Goal: Find specific page/section

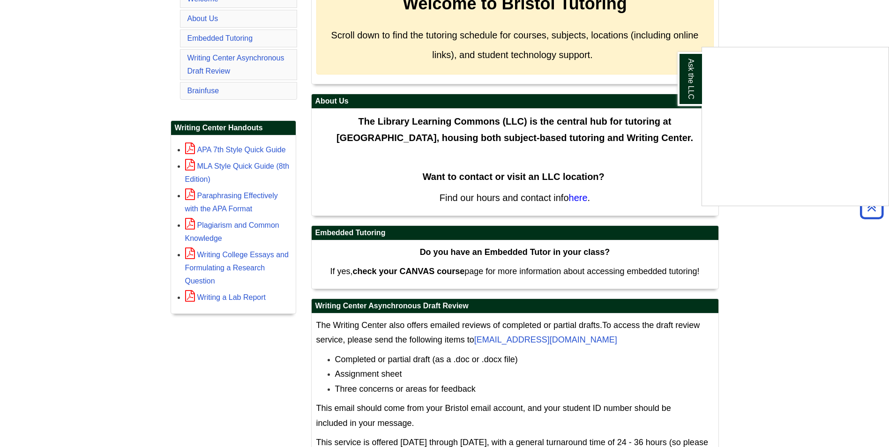
scroll to position [187, 0]
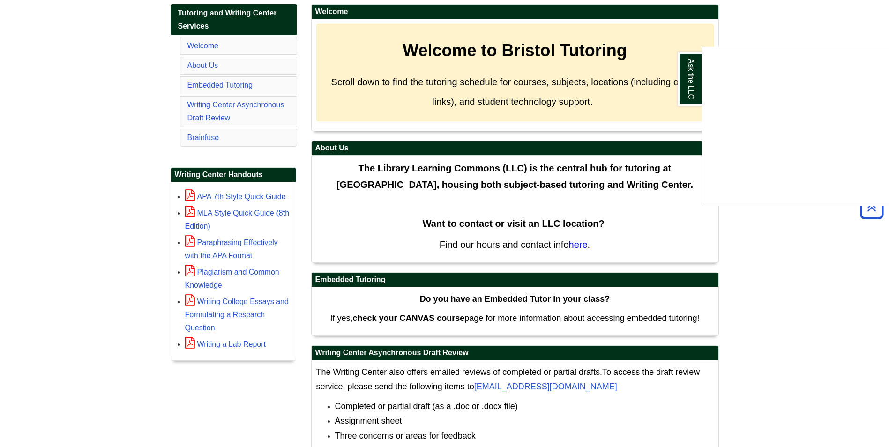
click at [600, 238] on div "Ask the LLC" at bounding box center [444, 223] width 889 height 447
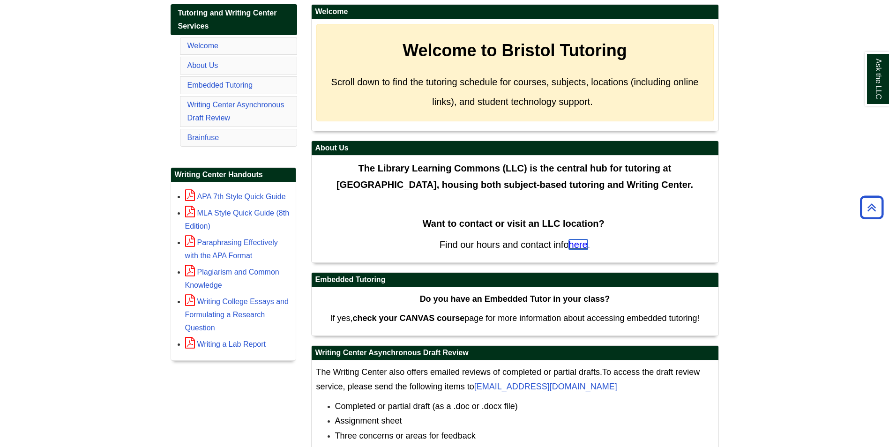
click at [582, 244] on span "here" at bounding box center [578, 245] width 19 height 10
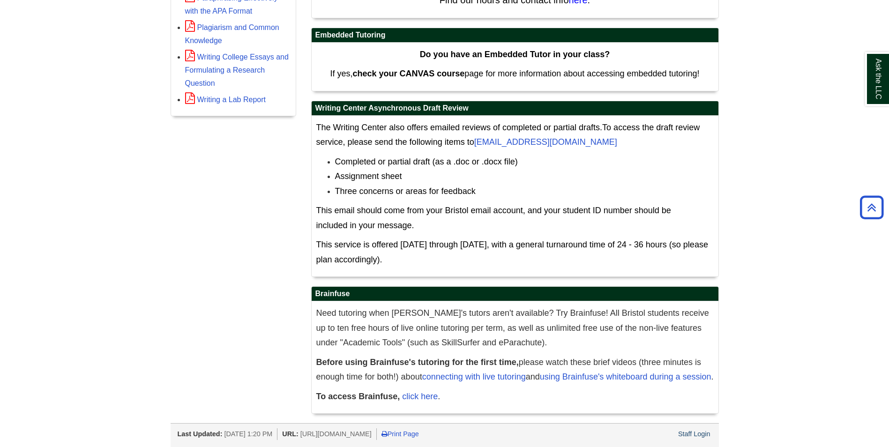
scroll to position [447, 0]
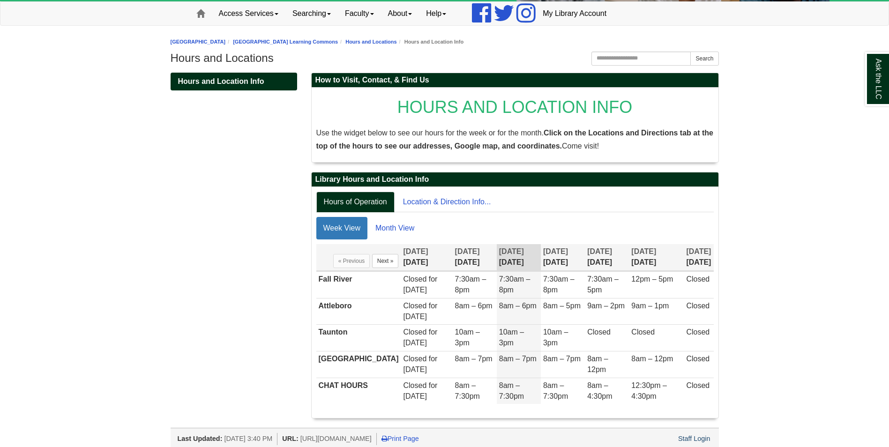
scroll to position [99, 0]
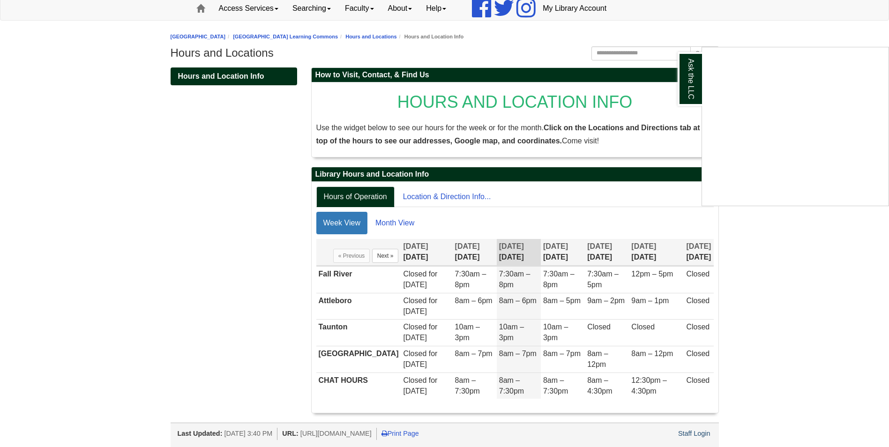
click at [526, 208] on div "Ask the LLC" at bounding box center [444, 223] width 889 height 447
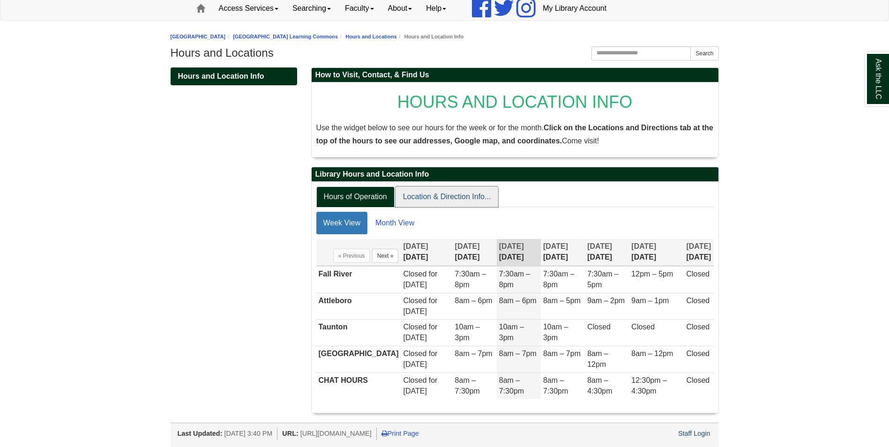
click at [467, 199] on link "Location & Direction Info..." at bounding box center [447, 197] width 103 height 21
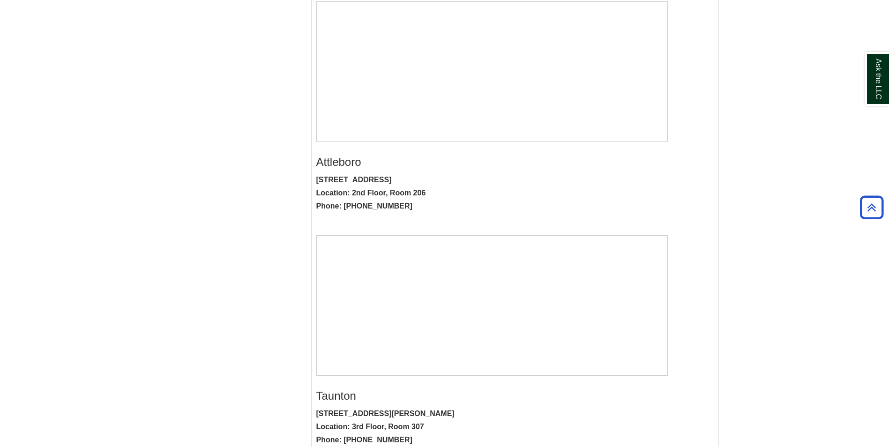
scroll to position [253, 0]
